Goal: Task Accomplishment & Management: Manage account settings

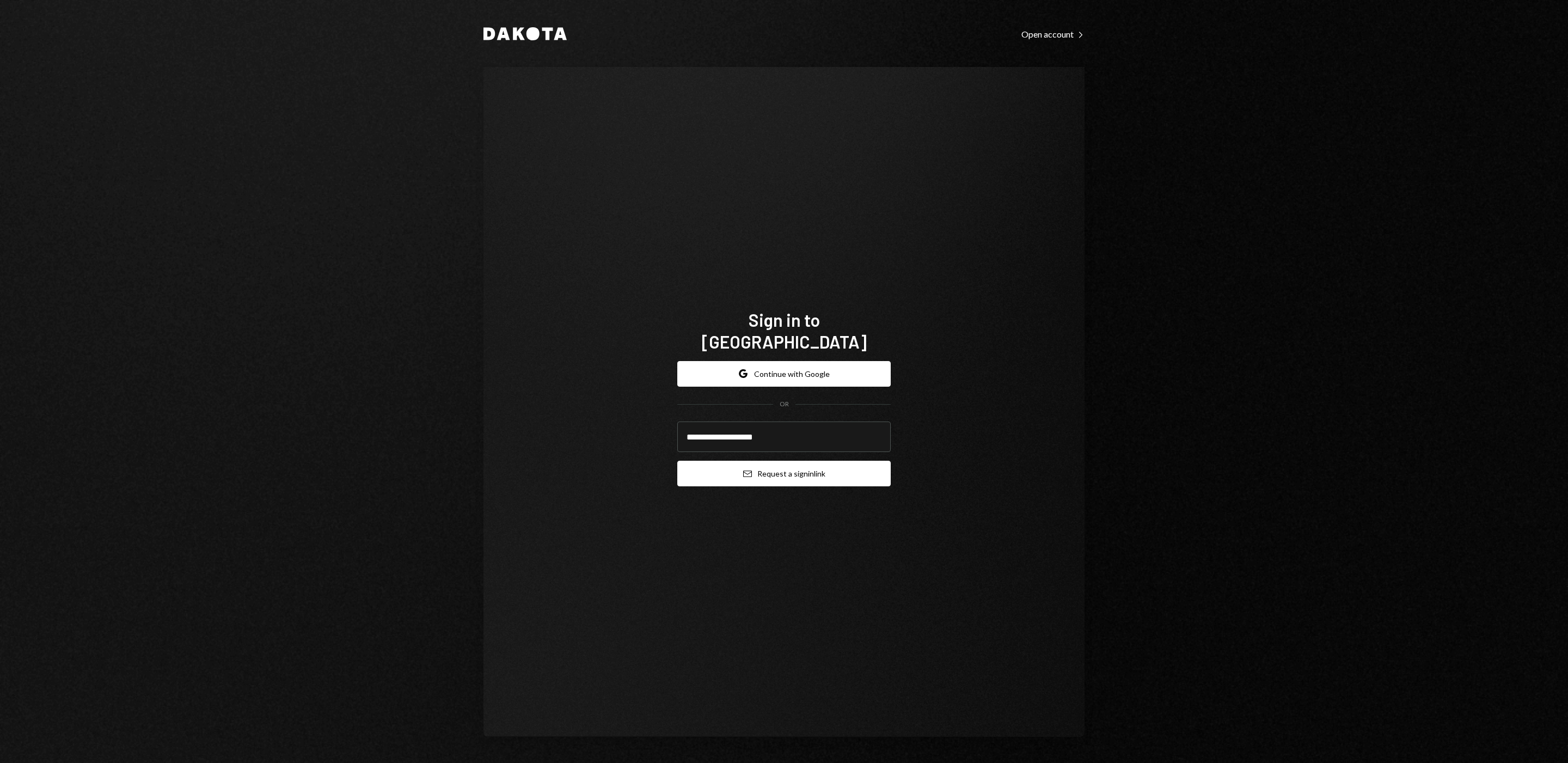
type input "**********"
click at [824, 461] on button "Email Request a sign in link" at bounding box center [784, 473] width 213 height 25
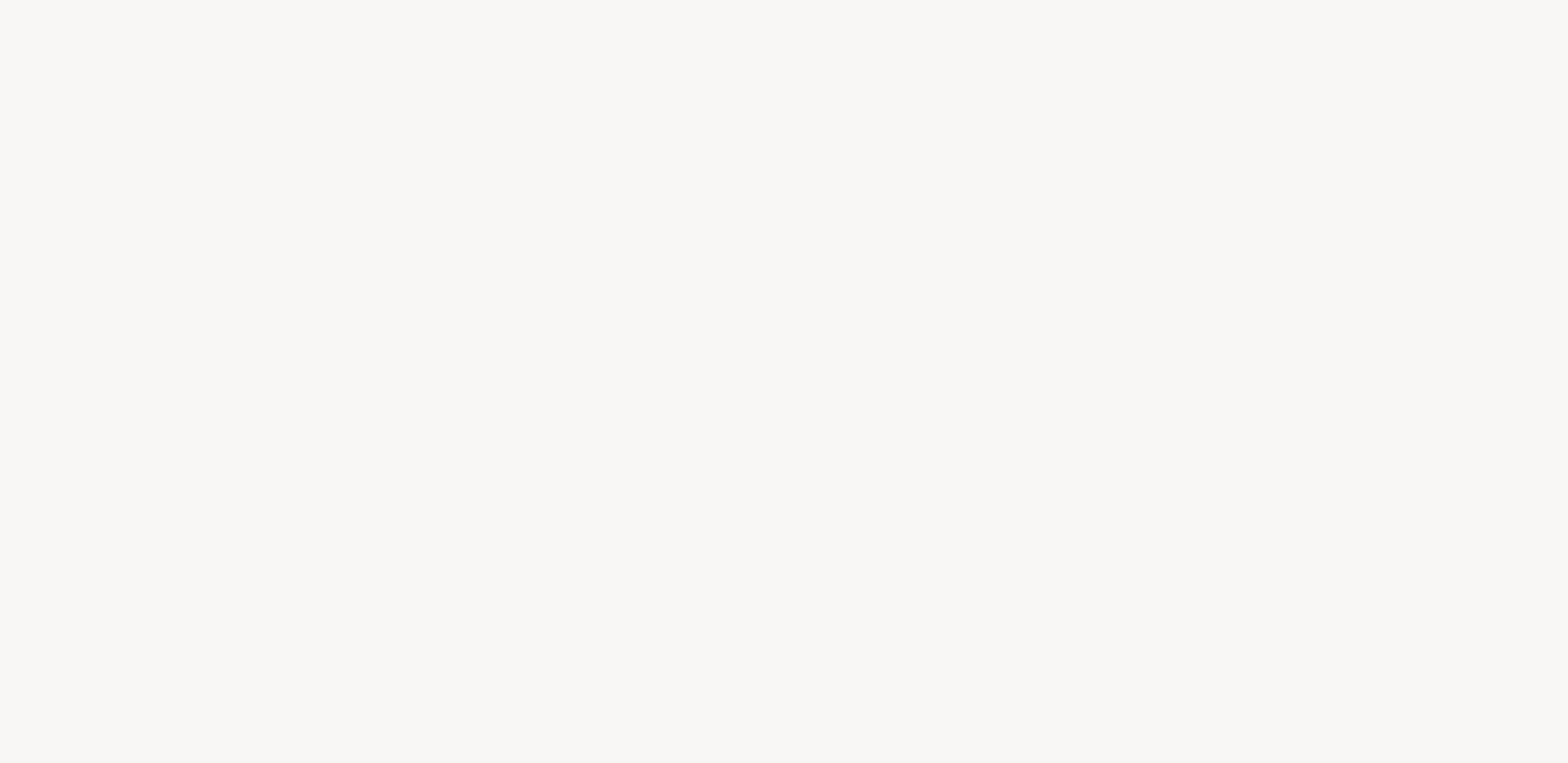
click at [784, 189] on div at bounding box center [784, 382] width 1568 height 763
